Goal: Transaction & Acquisition: Purchase product/service

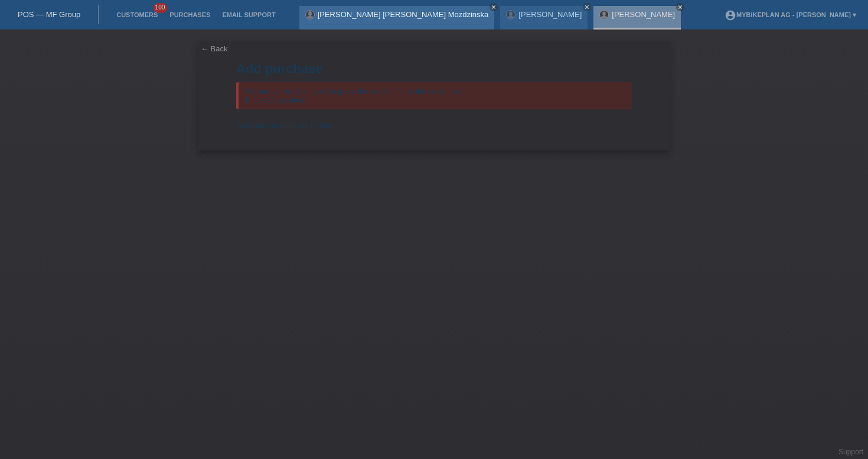
click at [491, 5] on icon "close" at bounding box center [494, 7] width 6 height 6
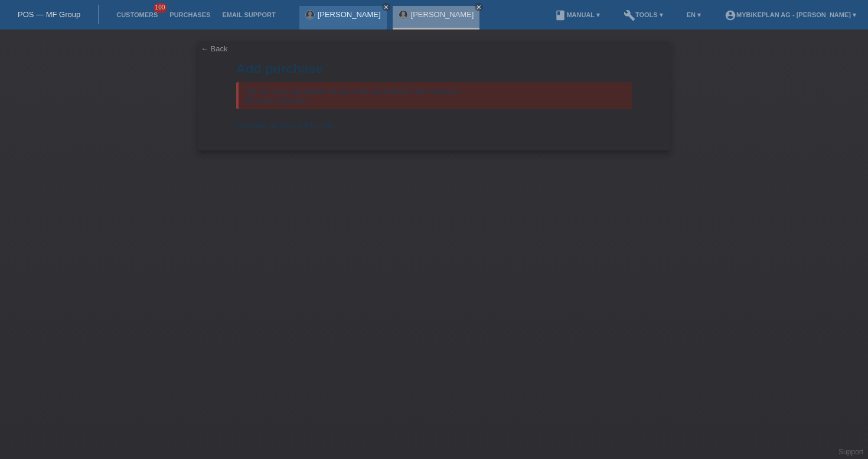
click at [382, 8] on link "close" at bounding box center [386, 7] width 8 height 8
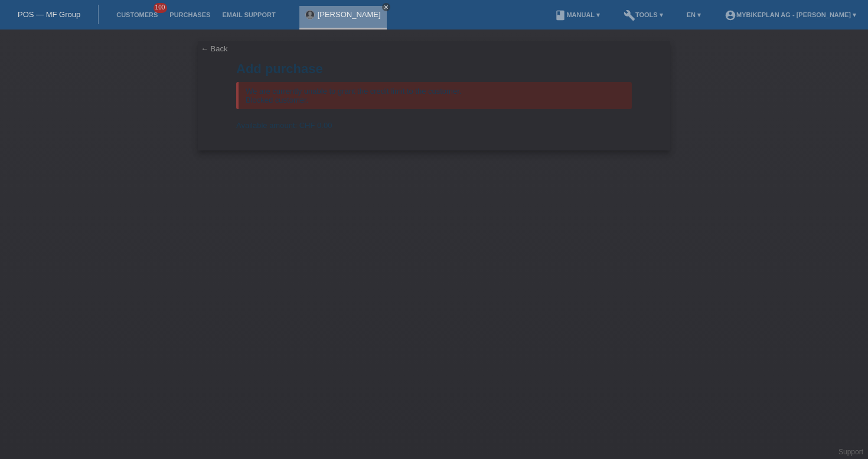
click at [383, 5] on icon "close" at bounding box center [386, 7] width 6 height 6
click at [47, 12] on link "POS — MF Group" at bounding box center [49, 14] width 63 height 9
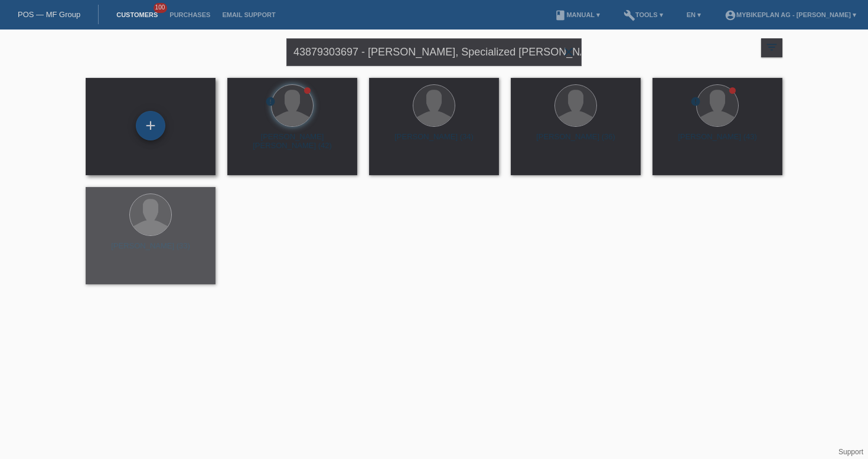
click at [142, 128] on div "+" at bounding box center [151, 126] width 30 height 30
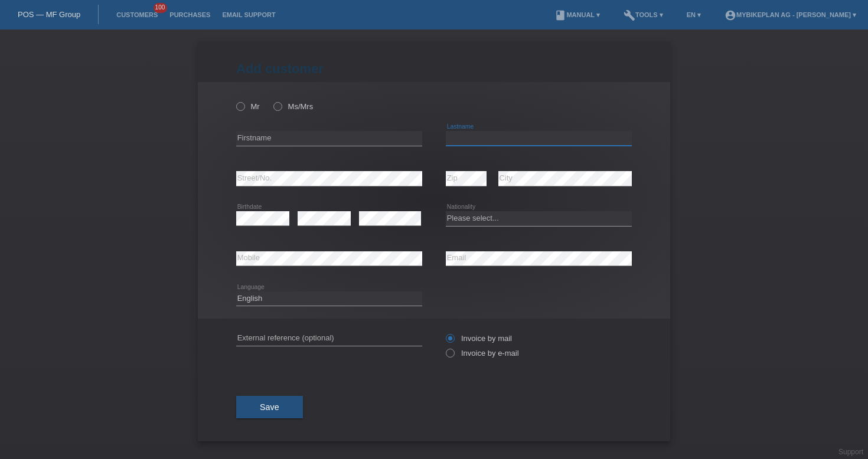
click at [464, 135] on input "text" at bounding box center [539, 138] width 186 height 15
paste input "da Silva Cesar"
type input "da Silva Cesar"
click at [282, 146] on div "error Firstname" at bounding box center [329, 138] width 186 height 15
paste input "Maycon"
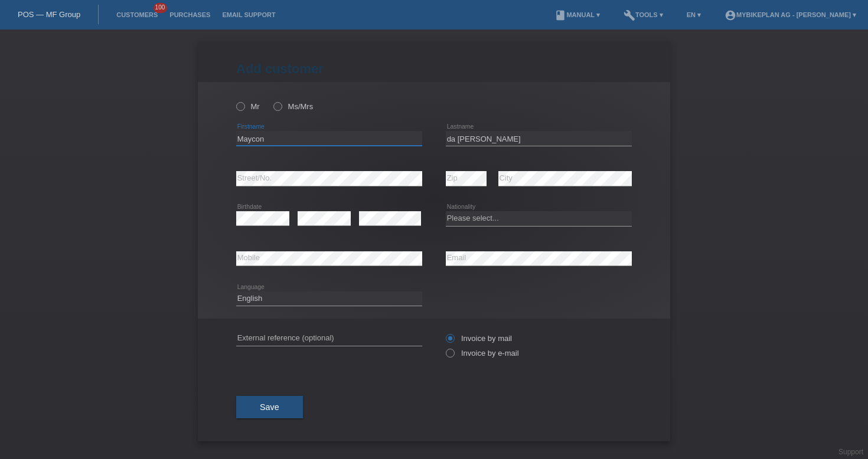
type input "Maycon"
click at [402, 252] on div "error Mobile" at bounding box center [329, 259] width 186 height 40
click at [314, 226] on icon at bounding box center [324, 226] width 53 height 1
click at [404, 226] on icon at bounding box center [390, 226] width 62 height 1
click at [472, 220] on select "Please select... Switzerland Austria Germany Liechtenstein ------------ Afghani…" at bounding box center [539, 218] width 186 height 14
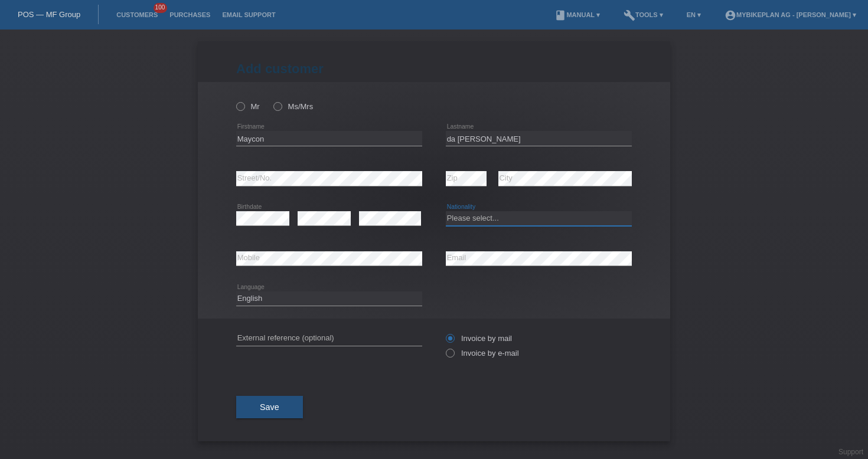
select select "CH"
click at [314, 301] on select "Deutsch Français Italiano English" at bounding box center [329, 299] width 186 height 14
select select "fr"
click at [305, 338] on input "text" at bounding box center [329, 338] width 186 height 15
paste input "43874170779"
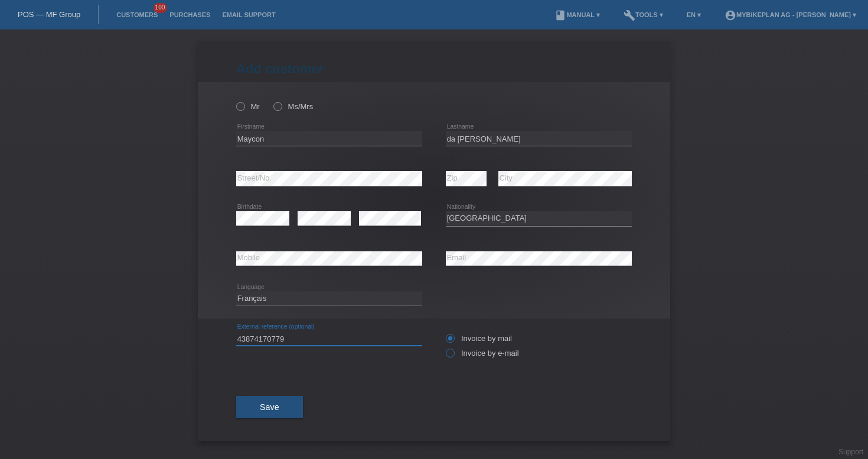
type input "43874170779"
click at [469, 354] on label "Invoice by e-mail" at bounding box center [482, 353] width 73 height 9
click at [454, 354] on input "Invoice by e-mail" at bounding box center [450, 356] width 8 height 15
radio input "true"
click at [248, 106] on label "Mr" at bounding box center [248, 106] width 24 height 9
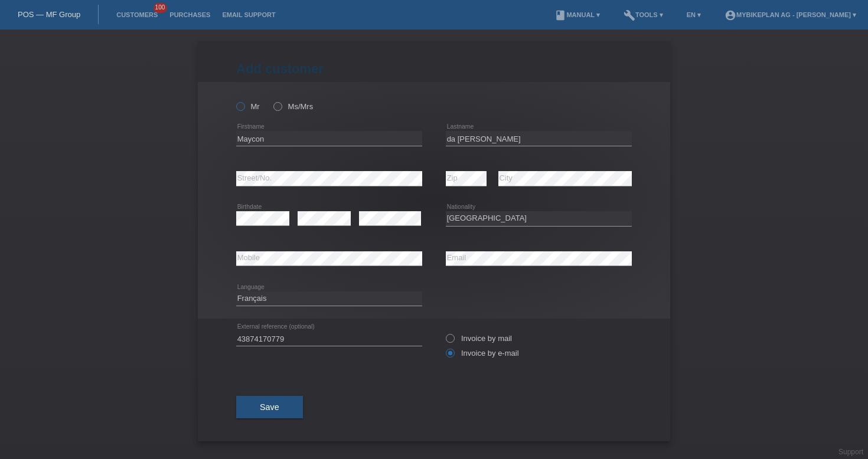
click at [244, 106] on input "Mr" at bounding box center [240, 106] width 8 height 8
radio input "true"
click at [272, 406] on span "Save" at bounding box center [269, 407] width 19 height 9
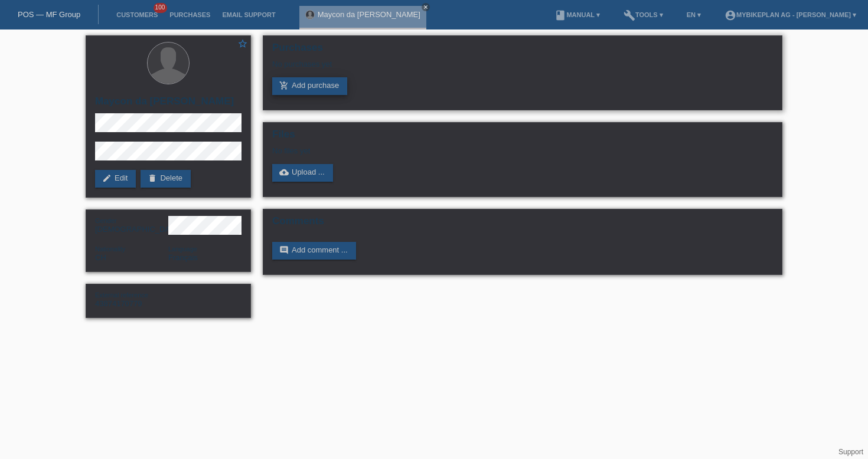
click at [328, 93] on link "add_shopping_cart Add purchase" at bounding box center [309, 86] width 75 height 18
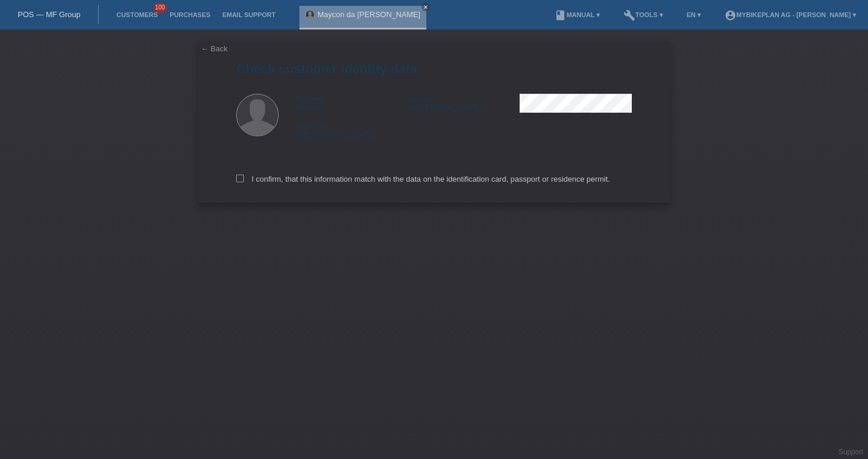
click at [317, 186] on div "I confirm, that this information match with the data on the identification card…" at bounding box center [434, 177] width 396 height 52
click at [313, 181] on label "I confirm, that this information match with the data on the identification card…" at bounding box center [423, 179] width 374 height 9
click at [244, 181] on input "I confirm, that this information match with the data on the identification card…" at bounding box center [240, 179] width 8 height 8
checkbox input "true"
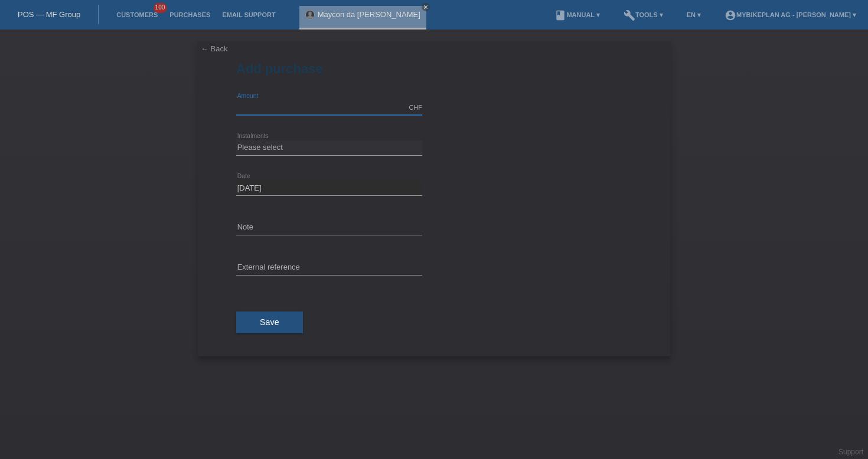
click at [288, 108] on input "text" at bounding box center [329, 107] width 186 height 15
type input "3299.00"
click at [313, 146] on select "Please select 6 instalments 12 instalments 18 instalments 24 instalments 36 ins…" at bounding box center [329, 148] width 186 height 14
select select "487"
click at [327, 268] on input "text" at bounding box center [329, 268] width 186 height 15
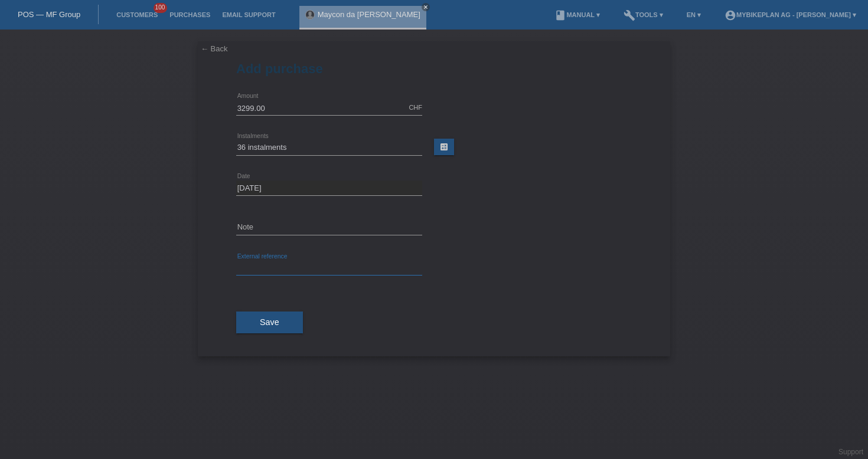
paste input "43874170779"
type input "43874170779"
click at [268, 320] on span "Save" at bounding box center [269, 322] width 19 height 9
